Goal: Transaction & Acquisition: Purchase product/service

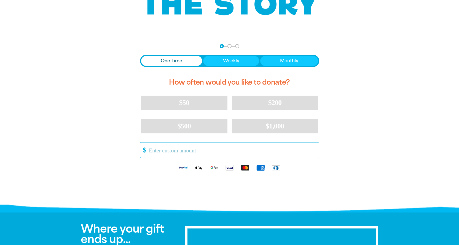
click at [152, 149] on input "Other Amount" at bounding box center [232, 150] width 174 height 15
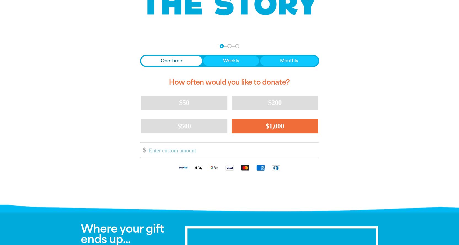
click at [269, 124] on span "$1,000" at bounding box center [275, 126] width 18 height 8
select select "AU"
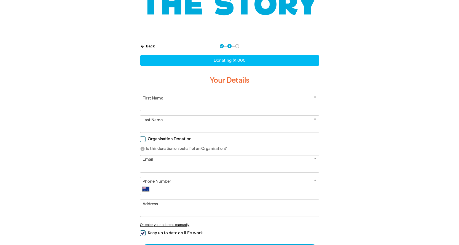
click at [143, 139] on input "Organisation Donation" at bounding box center [143, 139] width 6 height 6
checkbox input "true"
select select "AU"
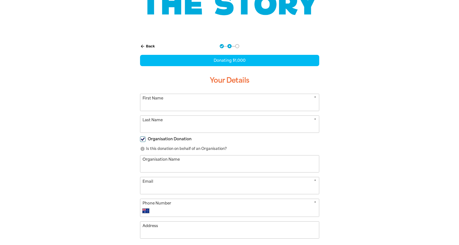
click at [153, 101] on input "First Name" at bounding box center [229, 102] width 179 height 17
type input "[PERSON_NAME]"
type input "[EMAIL_ADDRESS][DOMAIN_NAME]"
type input "0498 977 247"
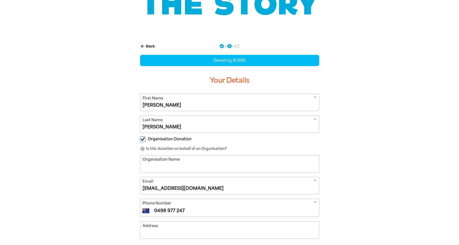
type input "[STREET_ADDRESS]"
click at [148, 162] on input "Organisation Name" at bounding box center [229, 163] width 179 height 17
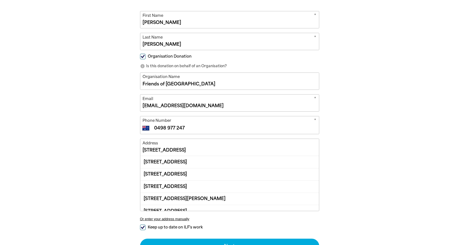
type input "Friends of [GEOGRAPHIC_DATA]"
click at [183, 151] on input "[STREET_ADDRESS]" at bounding box center [229, 147] width 179 height 17
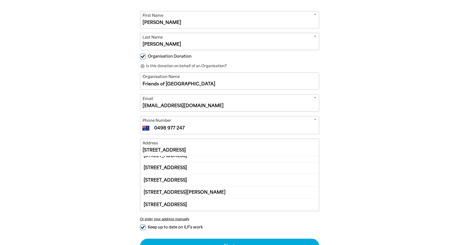
scroll to position [55, 0]
click at [347, 233] on div "arrow_back Back Step 1 Step 2 Step 3 Donating $1,000 Your Details * First Name …" at bounding box center [229, 121] width 331 height 333
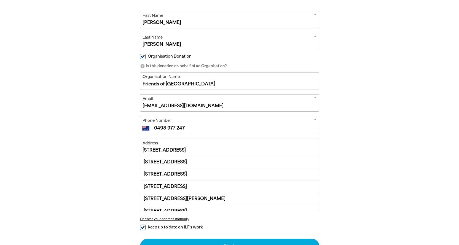
click at [183, 147] on input "[STREET_ADDRESS]" at bounding box center [229, 147] width 179 height 17
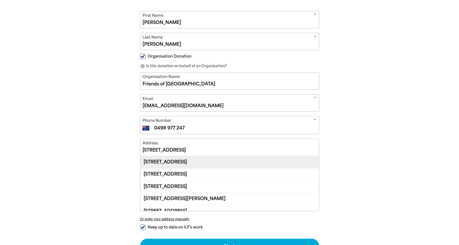
click at [205, 161] on div "[STREET_ADDRESS]" at bounding box center [229, 162] width 179 height 12
type input "[STREET_ADDRESS]"
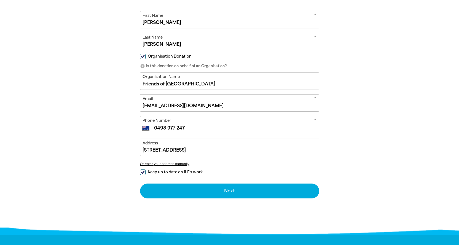
click at [144, 173] on input "Keep up to date on ILF's work" at bounding box center [143, 173] width 6 height 6
checkbox input "false"
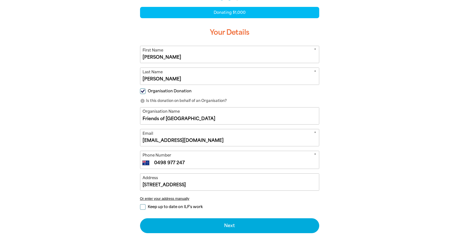
scroll to position [221, 0]
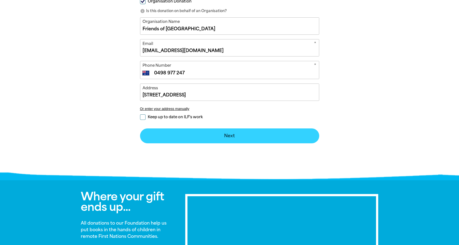
click at [229, 134] on button "Next chevron_right" at bounding box center [229, 135] width 179 height 15
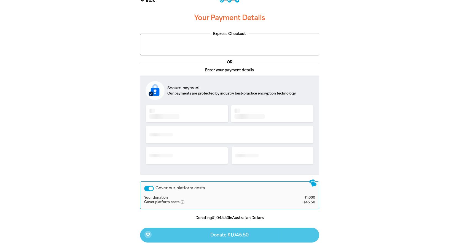
scroll to position [113, 0]
